Goal: Navigation & Orientation: Find specific page/section

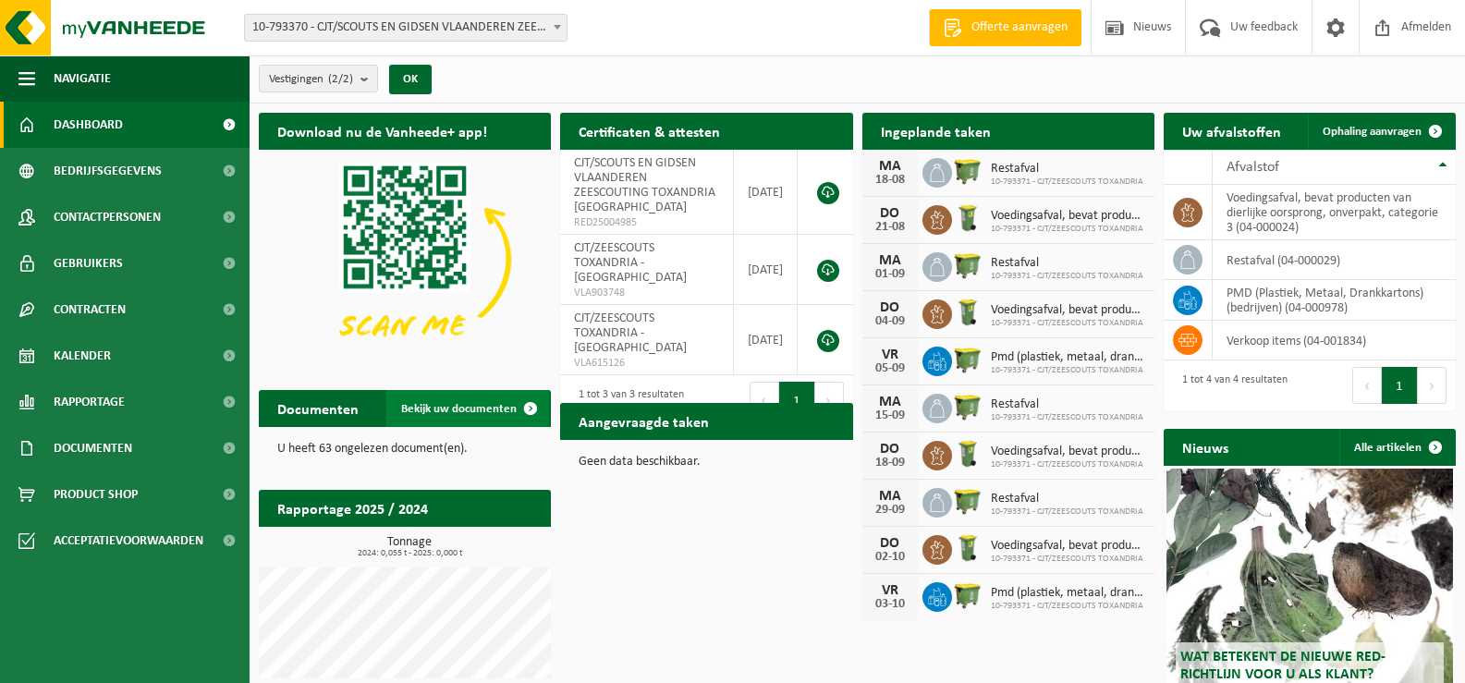
click at [463, 408] on span "Bekijk uw documenten" at bounding box center [459, 409] width 116 height 12
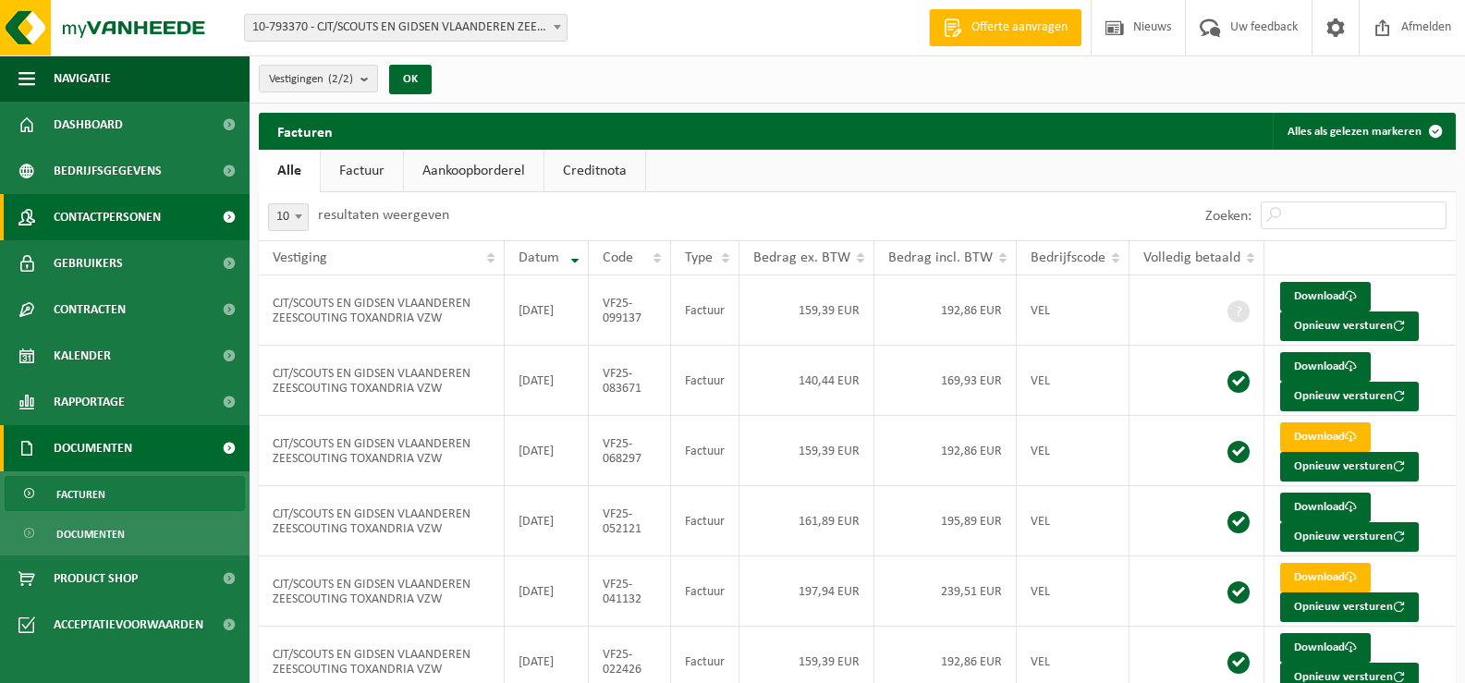
click at [226, 217] on span at bounding box center [229, 217] width 42 height 46
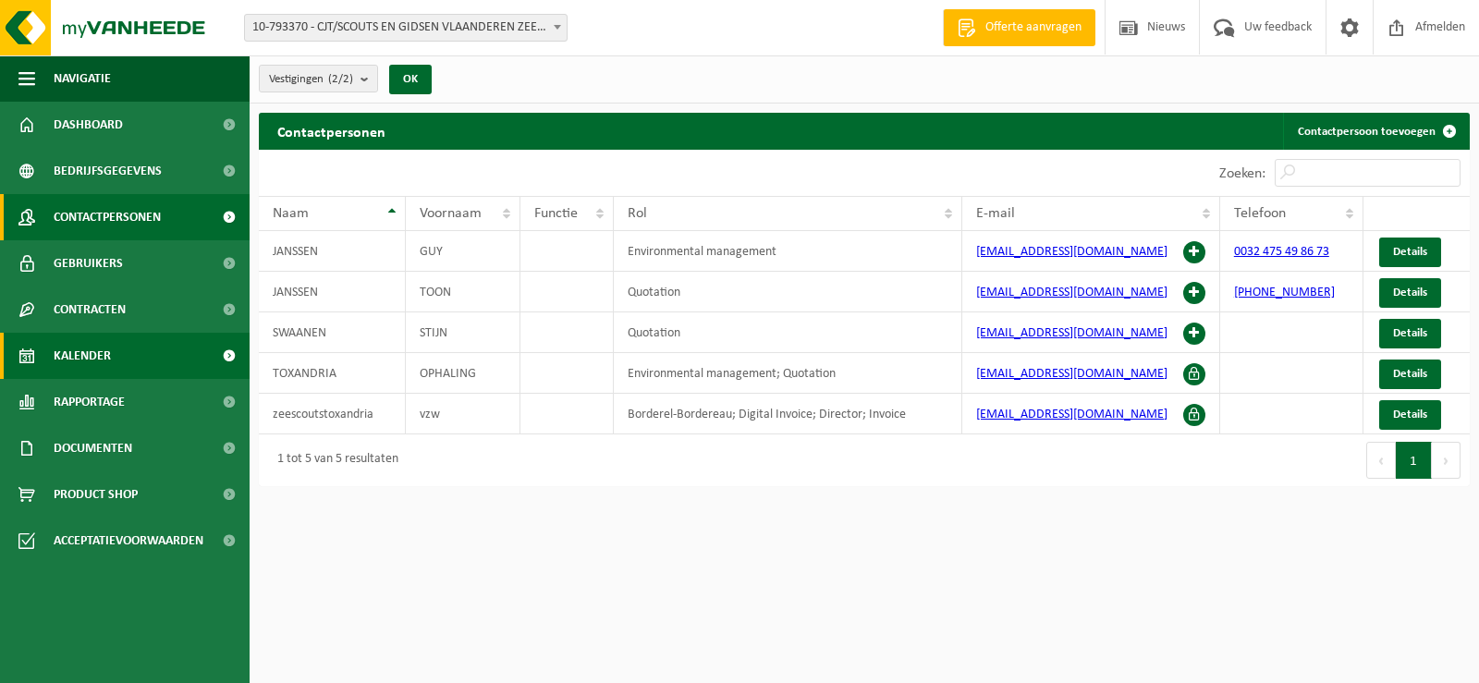
click at [131, 355] on link "Kalender" at bounding box center [125, 356] width 250 height 46
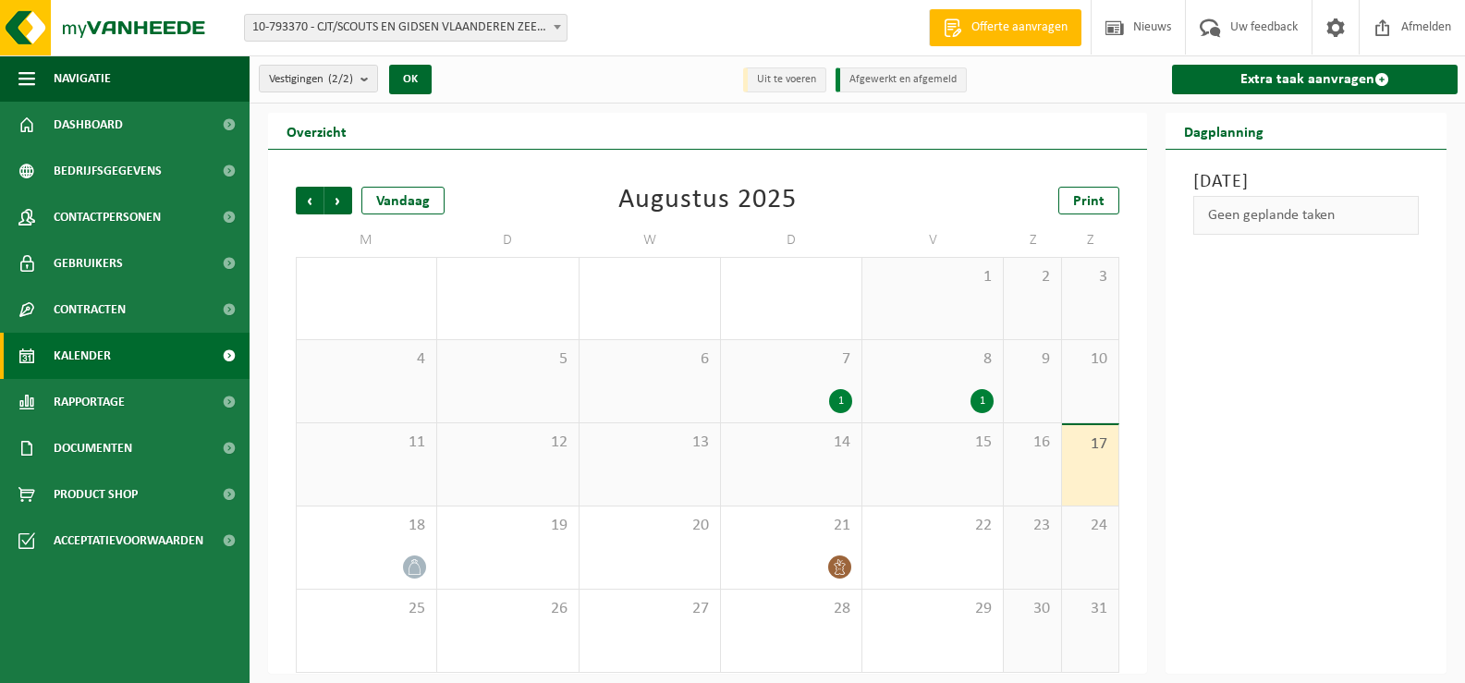
click at [836, 395] on div "1" at bounding box center [840, 401] width 23 height 24
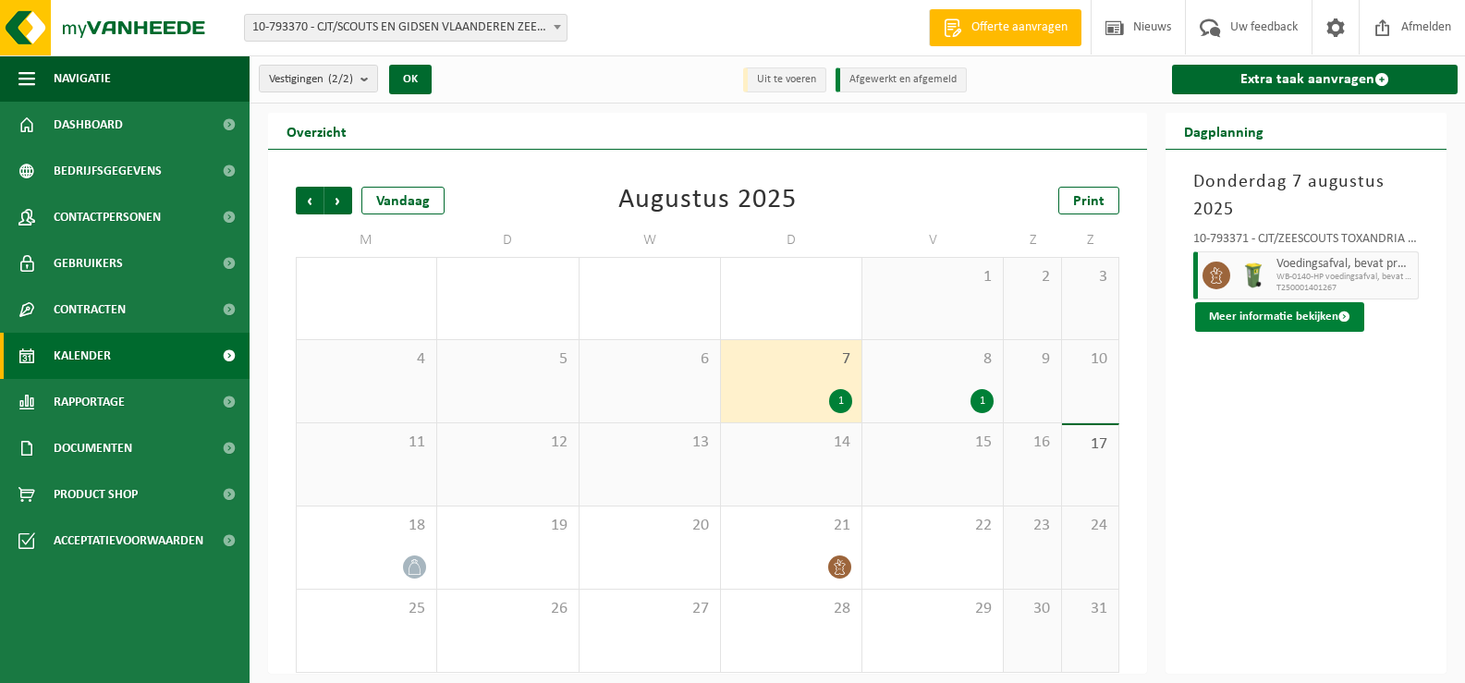
click at [1295, 315] on button "Meer informatie bekijken" at bounding box center [1279, 317] width 169 height 30
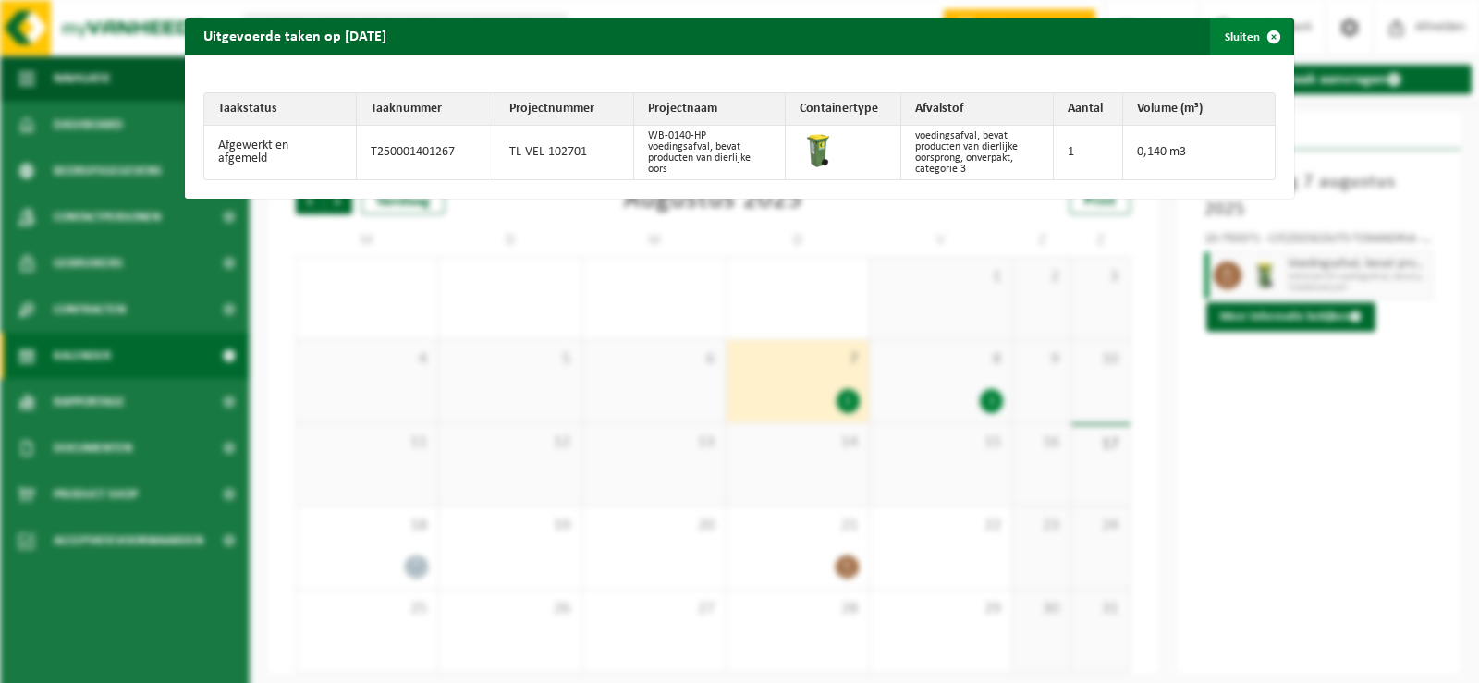
click at [1261, 35] on span "button" at bounding box center [1273, 36] width 37 height 37
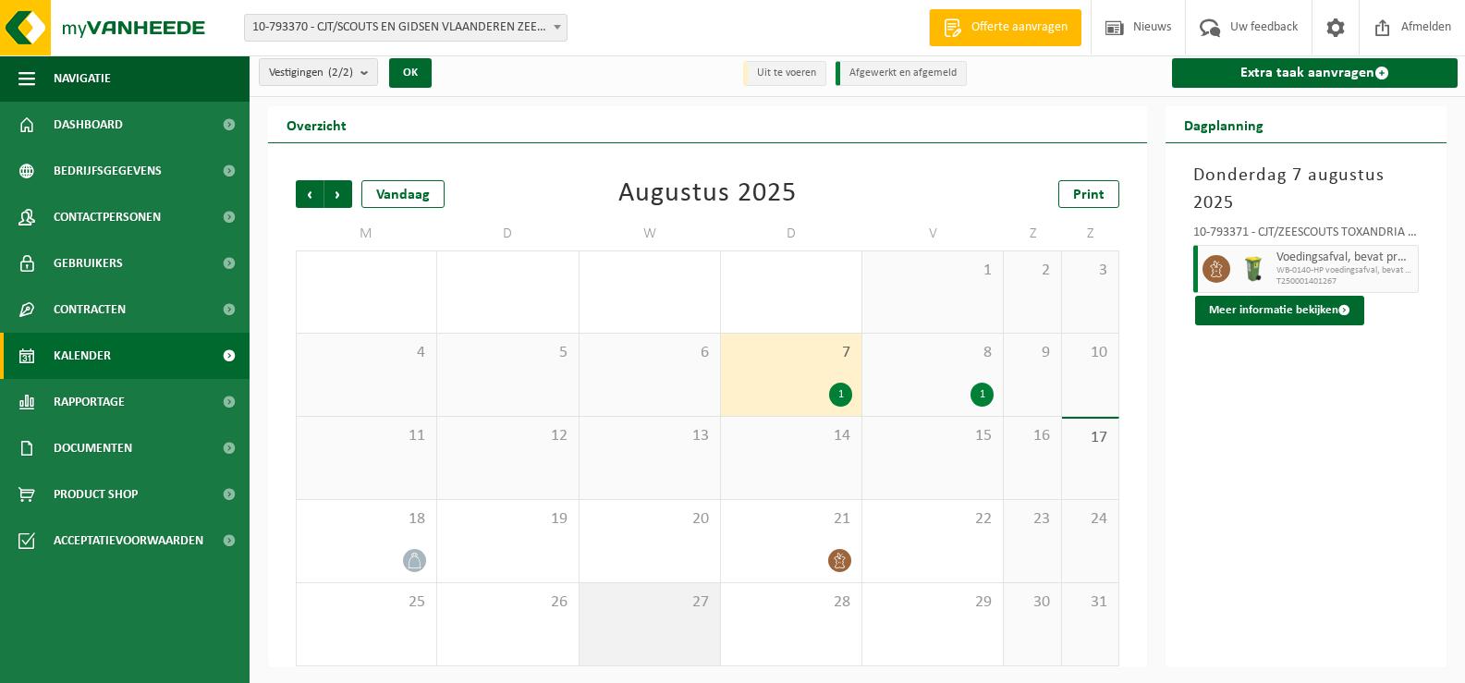
scroll to position [7, 0]
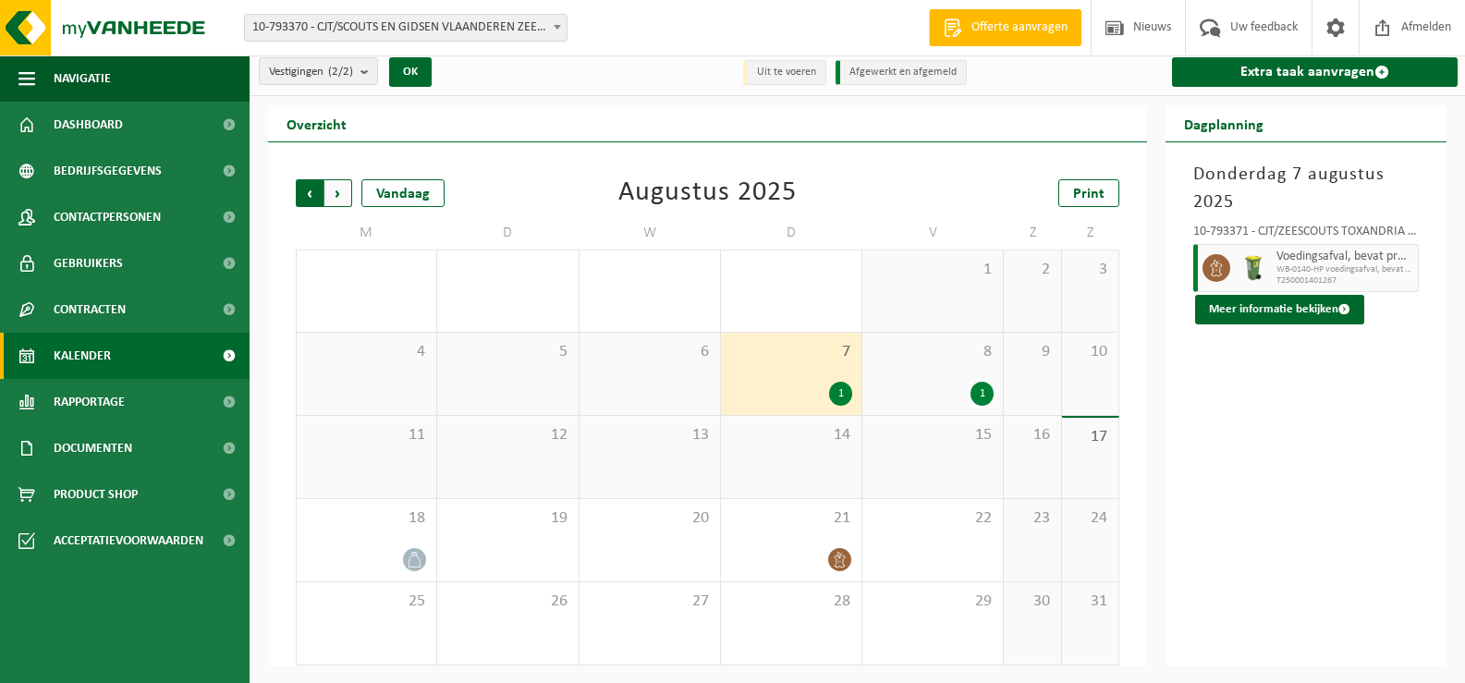
click at [333, 194] on span "Volgende" at bounding box center [338, 193] width 28 height 28
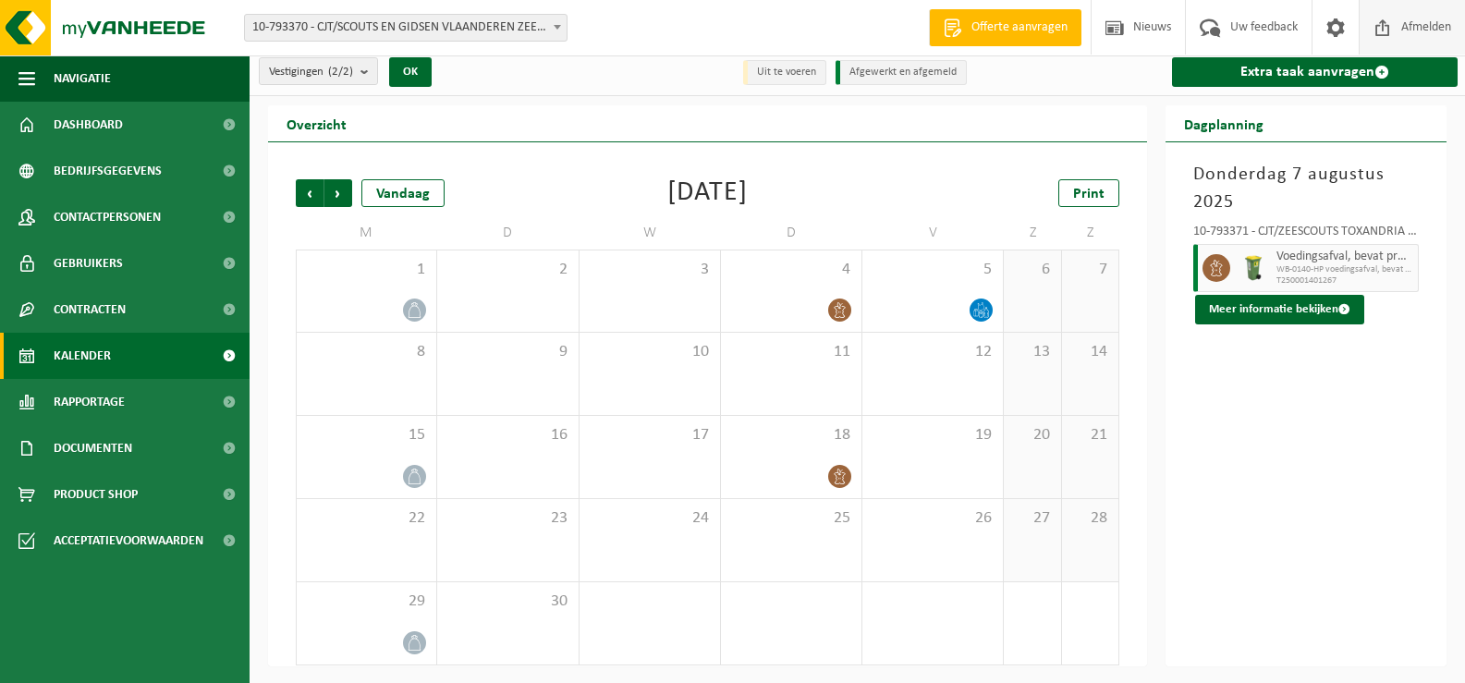
click at [1439, 30] on span "Afmelden" at bounding box center [1425, 27] width 59 height 55
